Goal: Information Seeking & Learning: Understand process/instructions

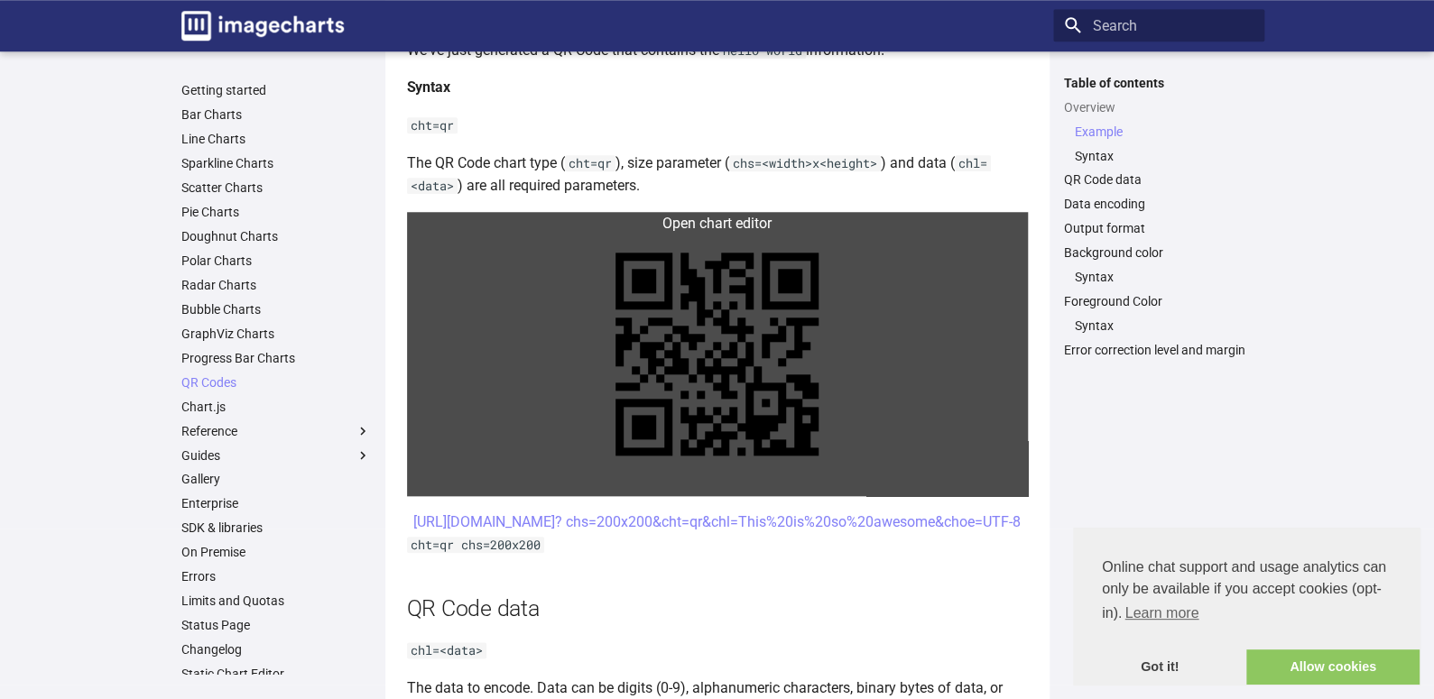
scroll to position [811, 0]
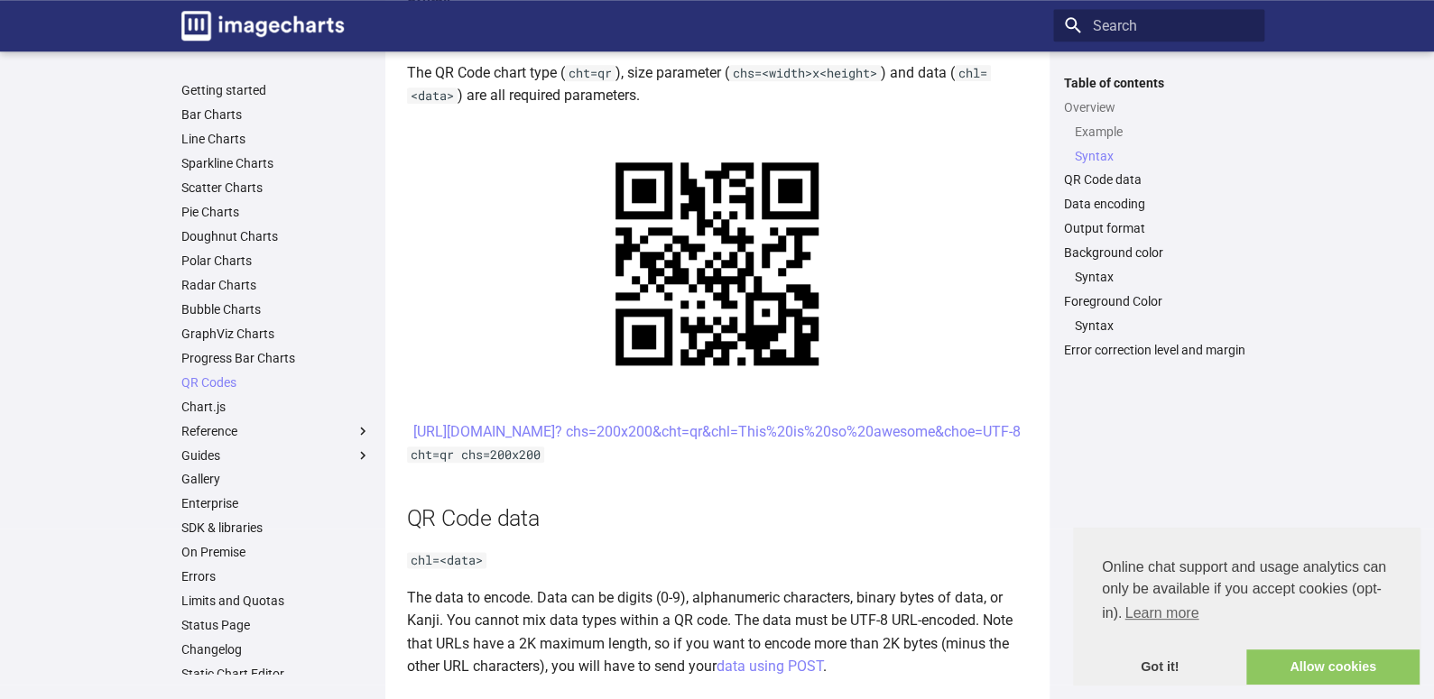
drag, startPoint x: 797, startPoint y: 506, endPoint x: 532, endPoint y: 500, distance: 265.4
click at [532, 444] on center "[URL][DOMAIN_NAME]? chs=200x200&cht=qr&chl=This%20is%20so%20awesome&choe=UTF-8" at bounding box center [717, 432] width 621 height 23
click at [594, 444] on center "[URL][DOMAIN_NAME]? chs=200x200&cht=qr&chl=This%20is%20so%20awesome&choe=UTF-8" at bounding box center [717, 432] width 621 height 23
click at [596, 444] on center "[URL][DOMAIN_NAME]? chs=200x200&cht=qr&chl=This%20is%20so%20awesome&choe=UTF-8" at bounding box center [717, 432] width 621 height 23
click at [598, 444] on center "[URL][DOMAIN_NAME]? chs=200x200&cht=qr&chl=This%20is%20so%20awesome&choe=UTF-8" at bounding box center [717, 432] width 621 height 23
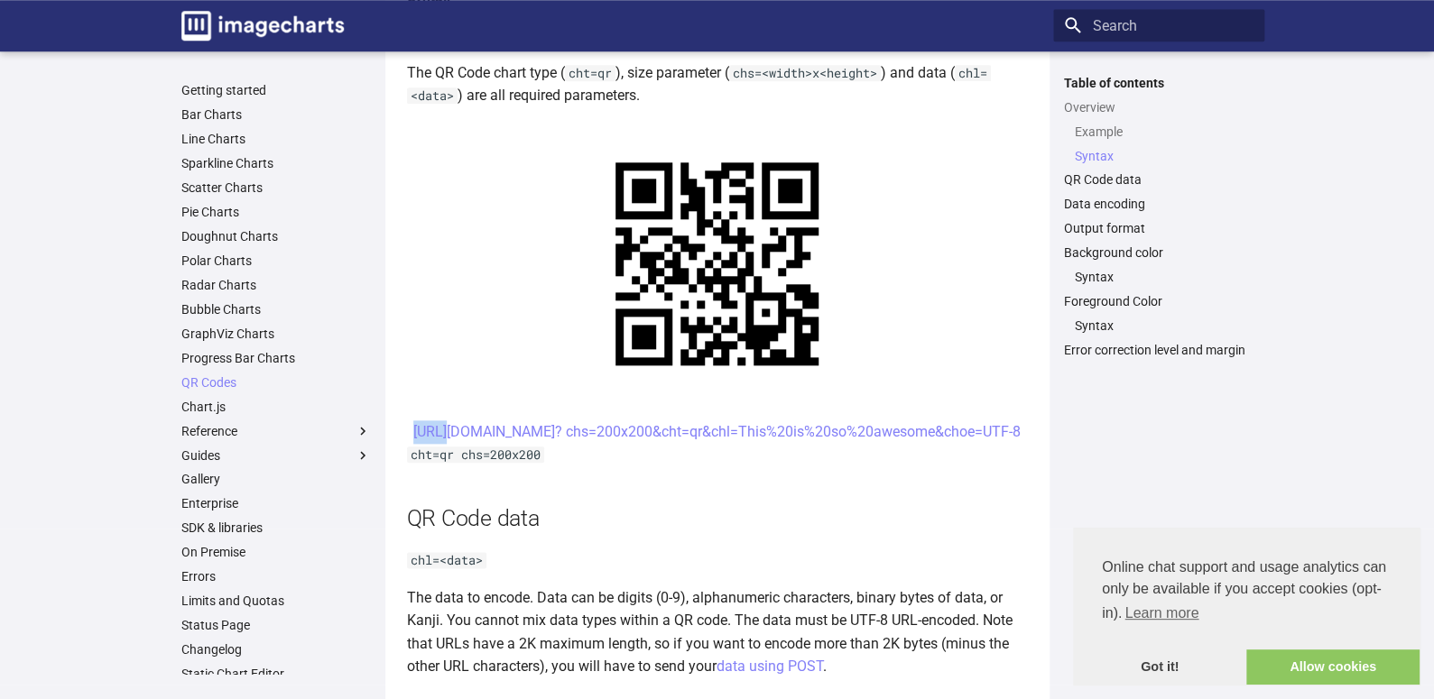
click at [598, 444] on center "[URL][DOMAIN_NAME]? chs=200x200&cht=qr&chl=This%20is%20so%20awesome&choe=UTF-8" at bounding box center [717, 432] width 621 height 23
click at [604, 440] on link "[URL][DOMAIN_NAME]? chs=200x200&cht=qr&chl=This%20is%20so%20awesome&choe=UTF-8" at bounding box center [716, 431] width 607 height 17
click at [603, 440] on link "[URL][DOMAIN_NAME]? chs=200x200&cht=qr&chl=This%20is%20so%20awesome&choe=UTF-8" at bounding box center [716, 431] width 607 height 17
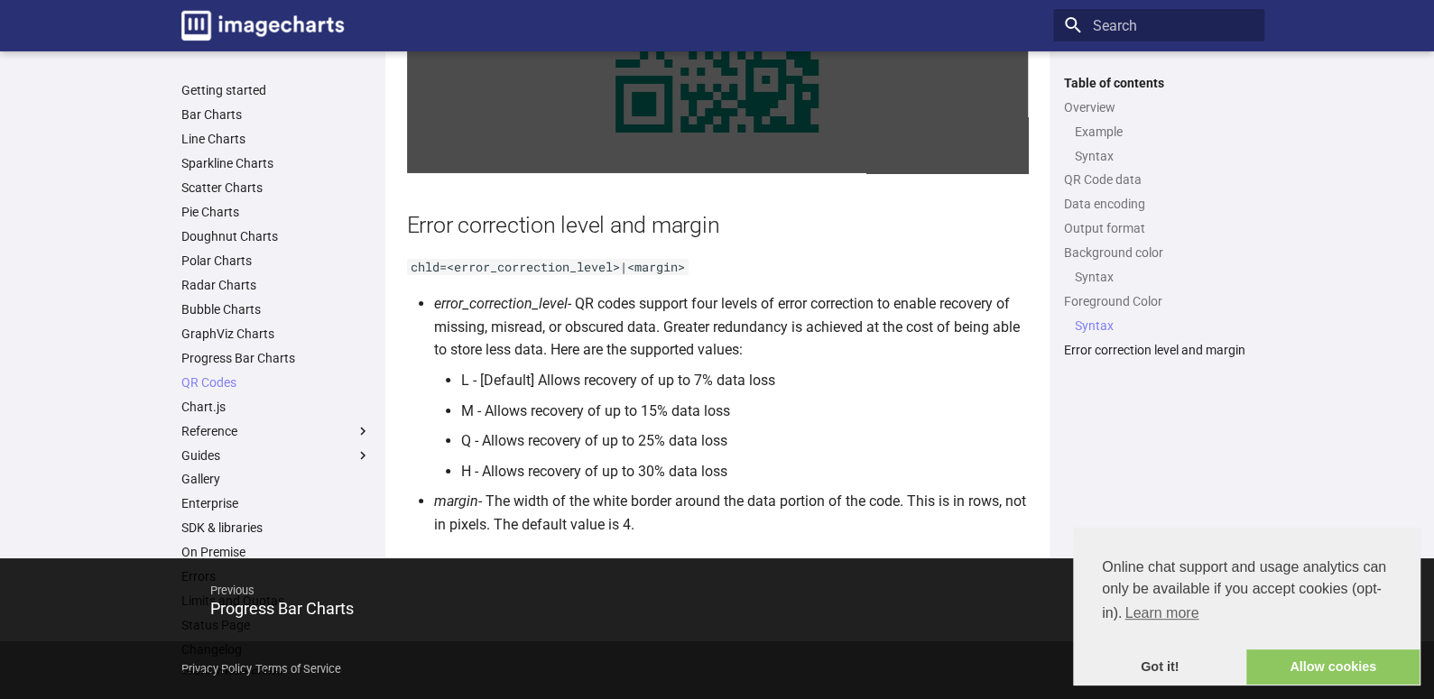
scroll to position [3427, 0]
